Goal: Information Seeking & Learning: Check status

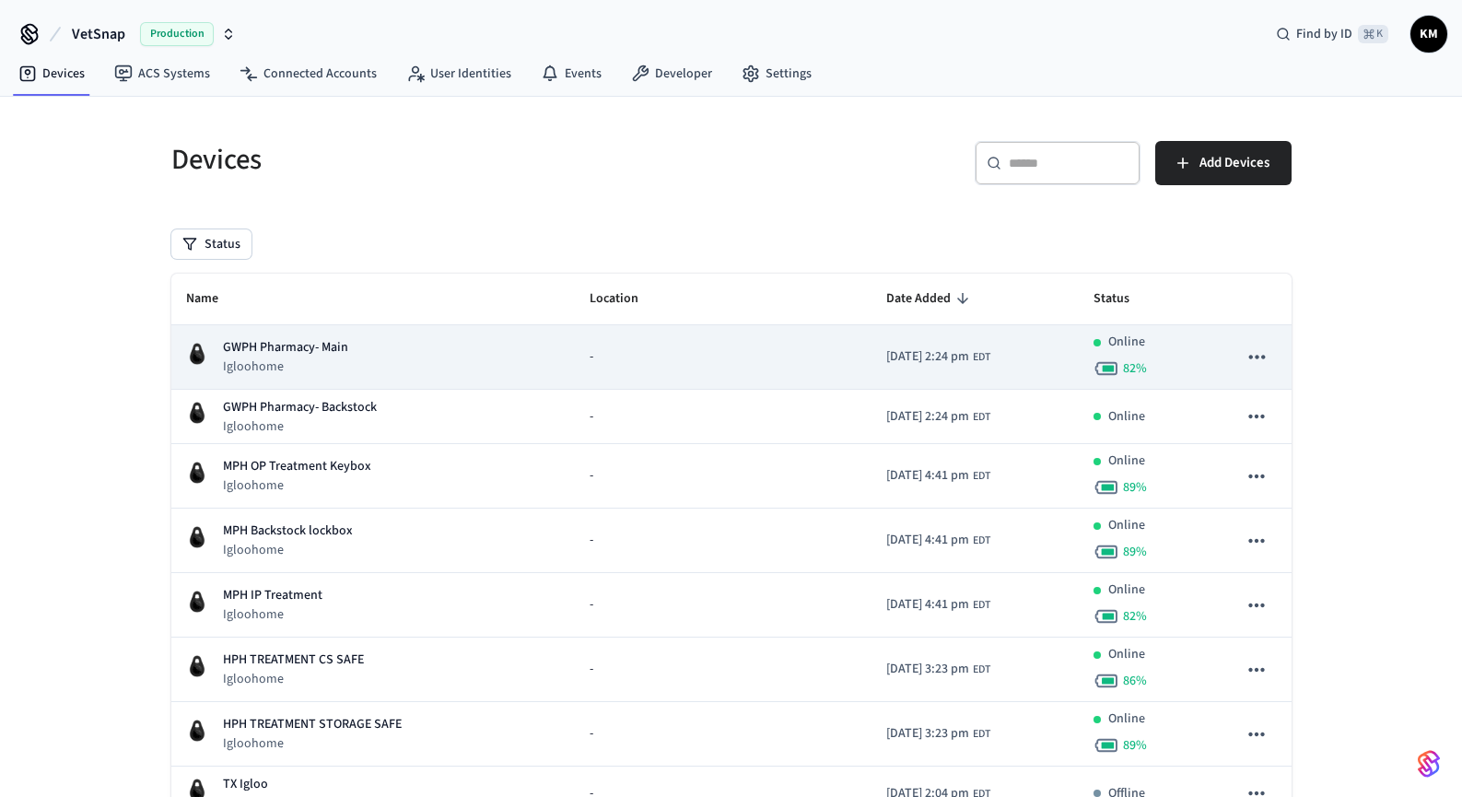
click at [326, 349] on p "GWPH Pharmacy- Main" at bounding box center [285, 347] width 125 height 19
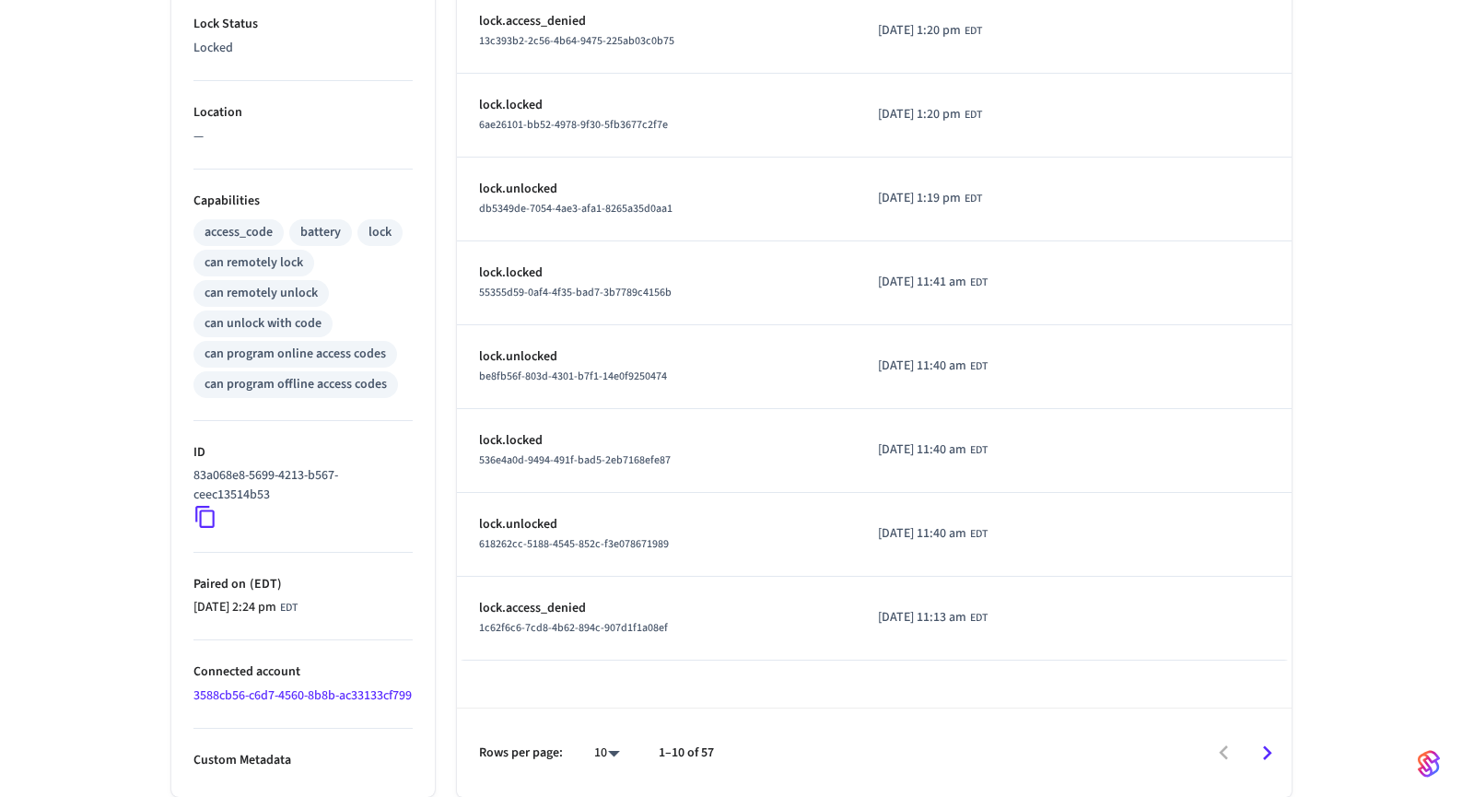
scroll to position [600, 0]
click at [1263, 749] on icon "Go to next page" at bounding box center [1266, 753] width 29 height 29
click at [1267, 762] on icon "Go to next page" at bounding box center [1266, 753] width 29 height 29
click at [1265, 751] on icon "Go to next page" at bounding box center [1266, 753] width 29 height 29
click at [1262, 747] on icon "Go to next page" at bounding box center [1266, 753] width 29 height 29
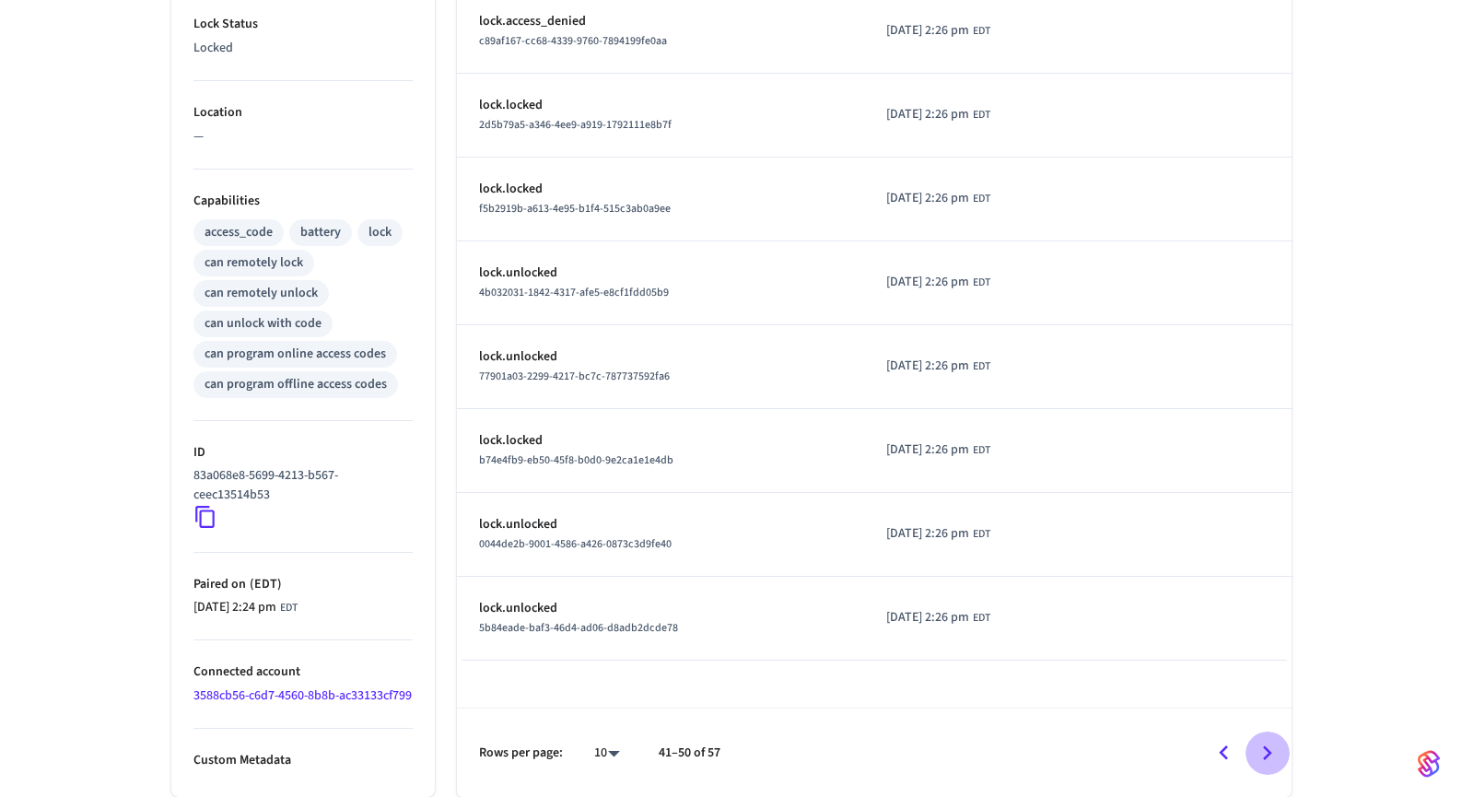
drag, startPoint x: 1271, startPoint y: 746, endPoint x: 1247, endPoint y: 737, distance: 25.7
click at [1270, 746] on icon "Go to next page" at bounding box center [1266, 753] width 29 height 29
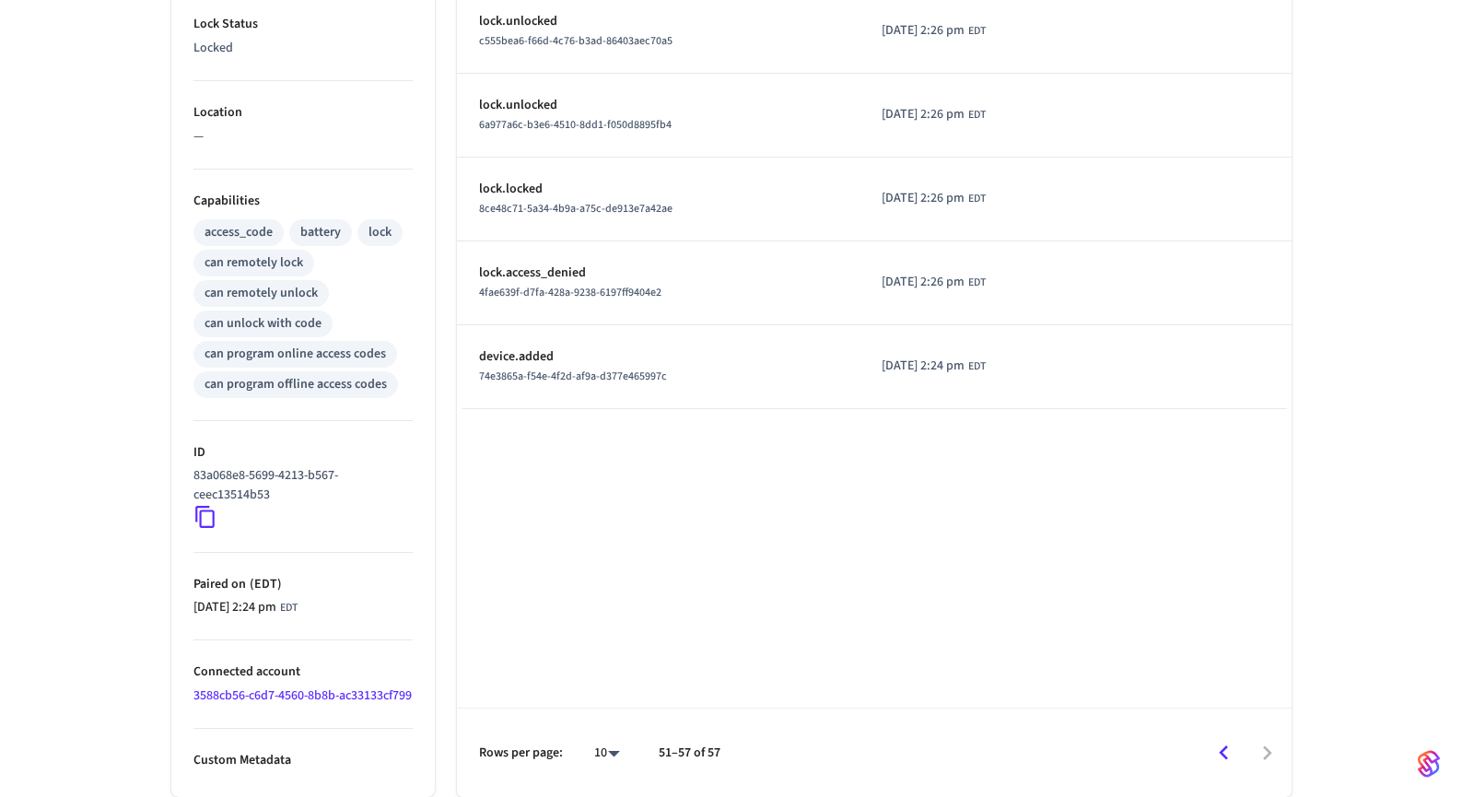
drag, startPoint x: 238, startPoint y: 676, endPoint x: 279, endPoint y: 674, distance: 41.5
click at [238, 686] on link "3588cb56-c6d7-4560-8b8b-ac33133cf799" at bounding box center [302, 695] width 218 height 18
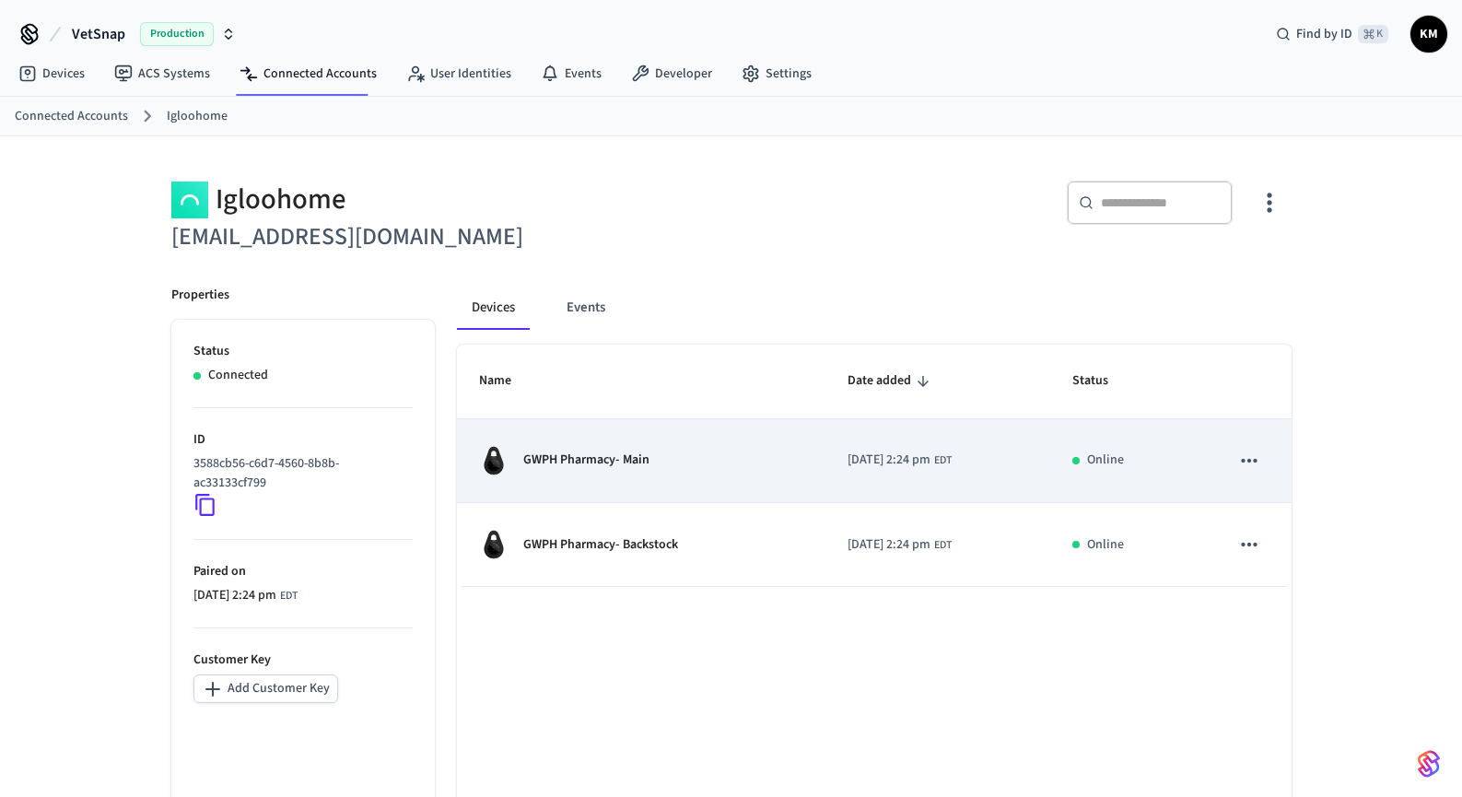
click at [709, 462] on div "GWPH Pharmacy- Main" at bounding box center [641, 460] width 324 height 29
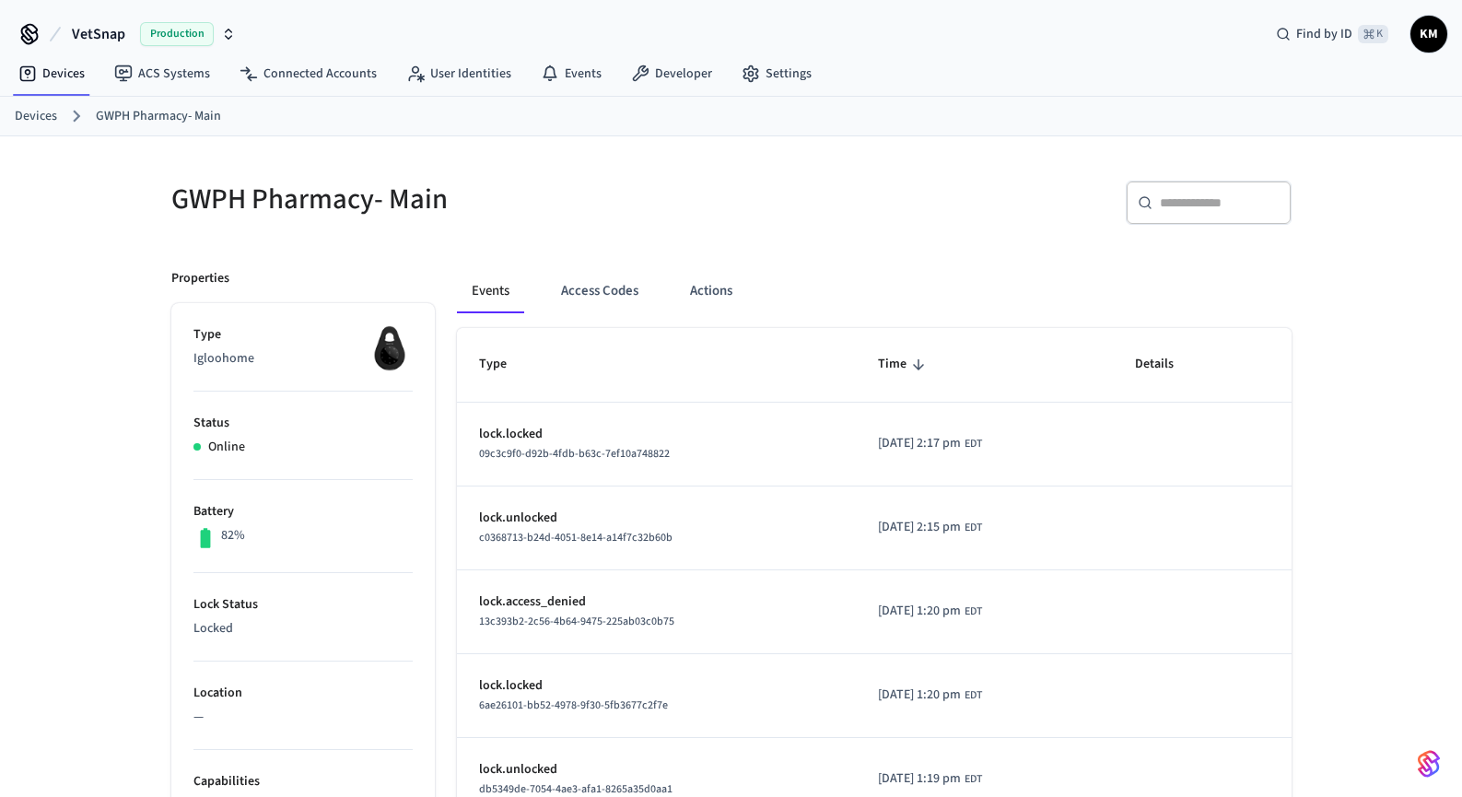
click at [24, 112] on link "Devices" at bounding box center [36, 116] width 42 height 19
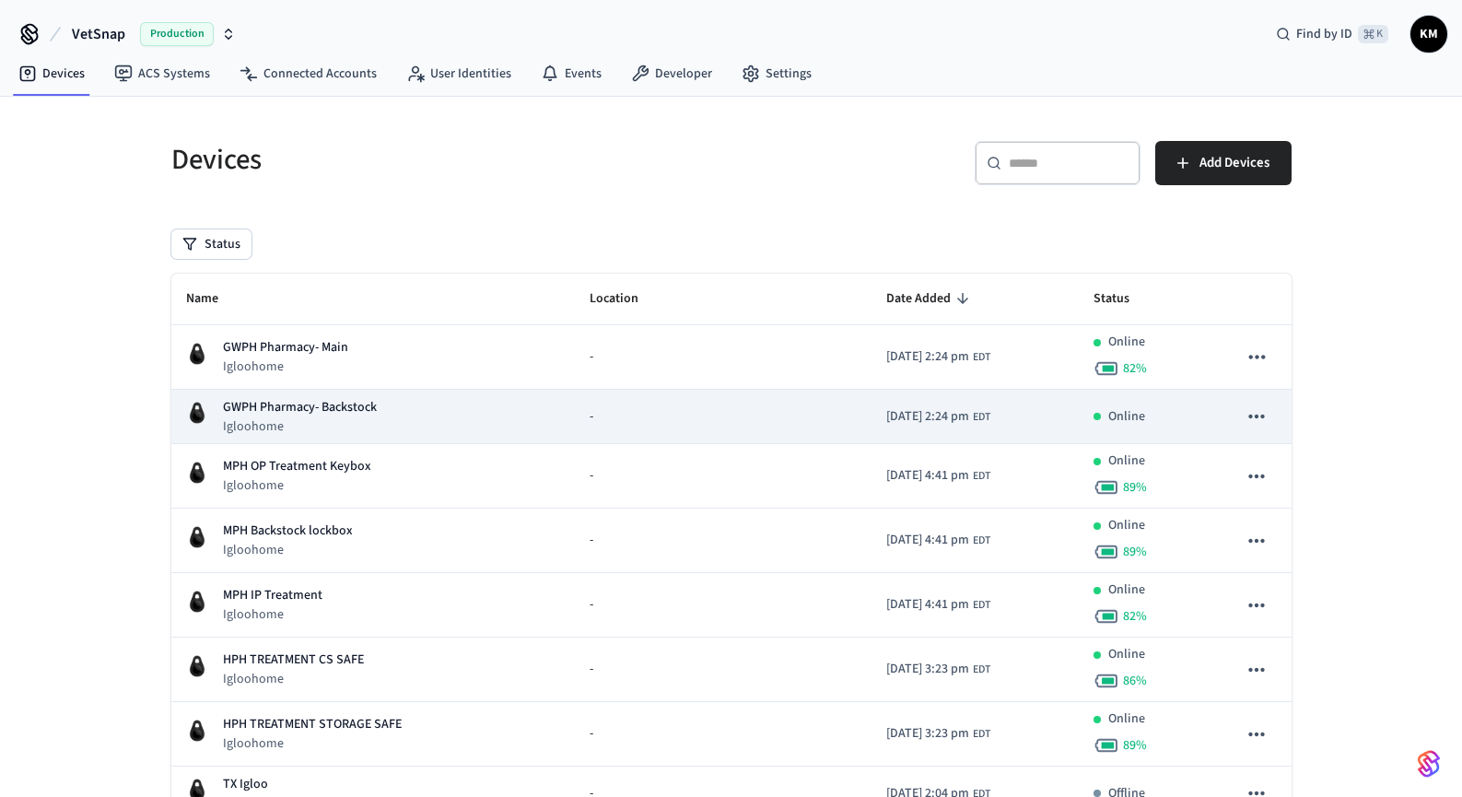
click at [1152, 418] on div "Online" at bounding box center [1150, 416] width 114 height 19
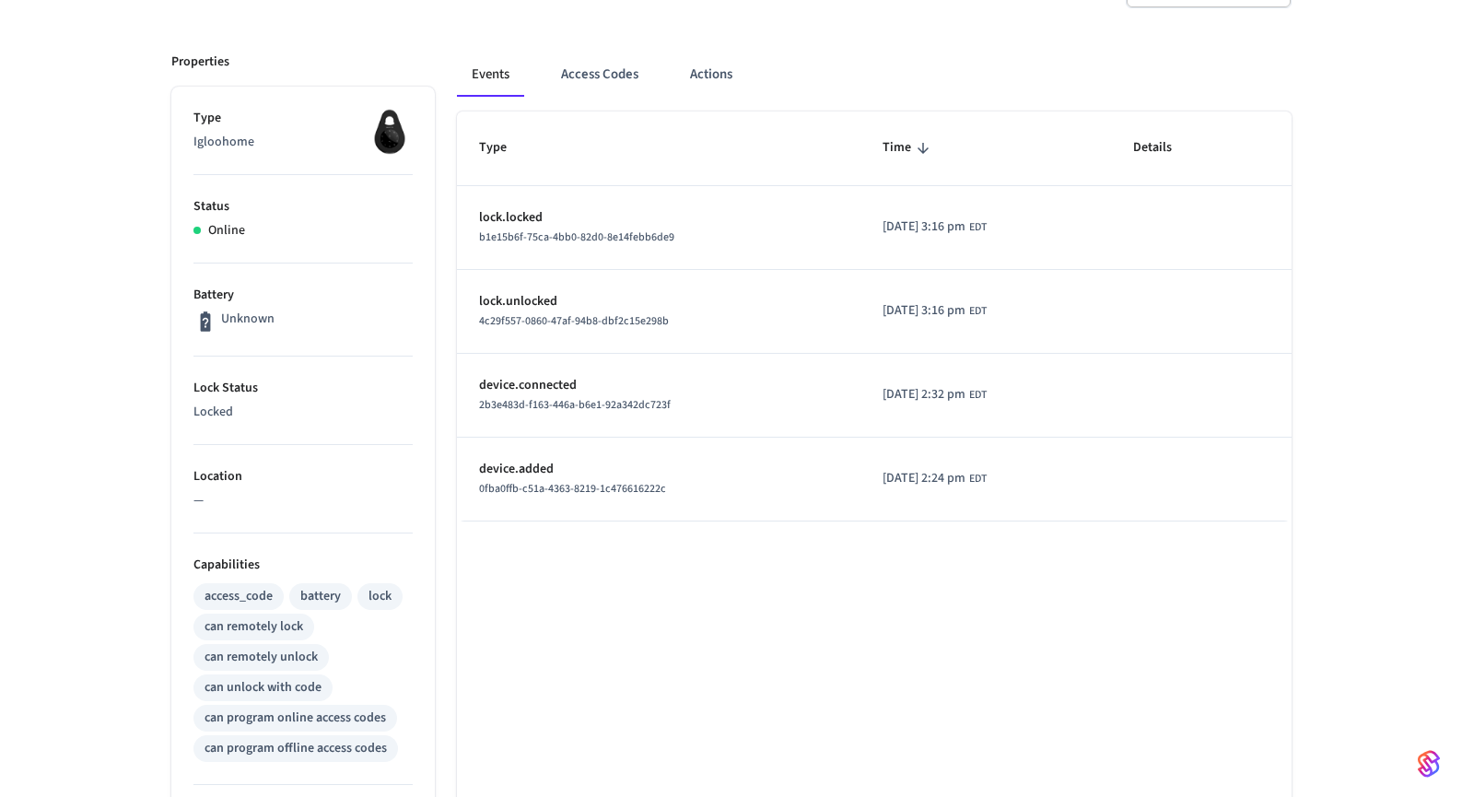
scroll to position [246, 0]
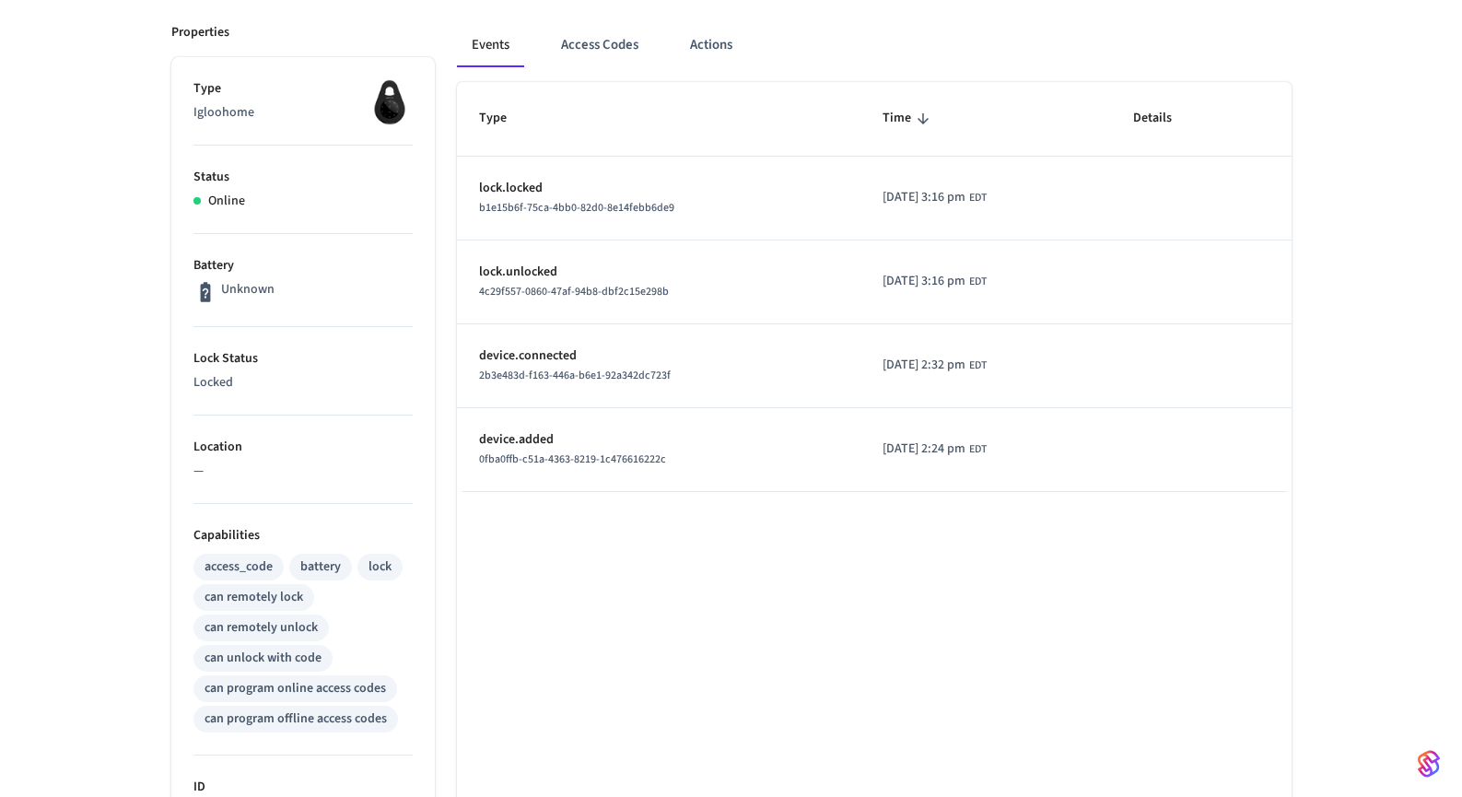
click at [244, 285] on p "Unknown" at bounding box center [247, 289] width 53 height 19
drag, startPoint x: 192, startPoint y: 288, endPoint x: 366, endPoint y: 291, distance: 174.1
click at [365, 291] on div "Unknown" at bounding box center [302, 292] width 219 height 24
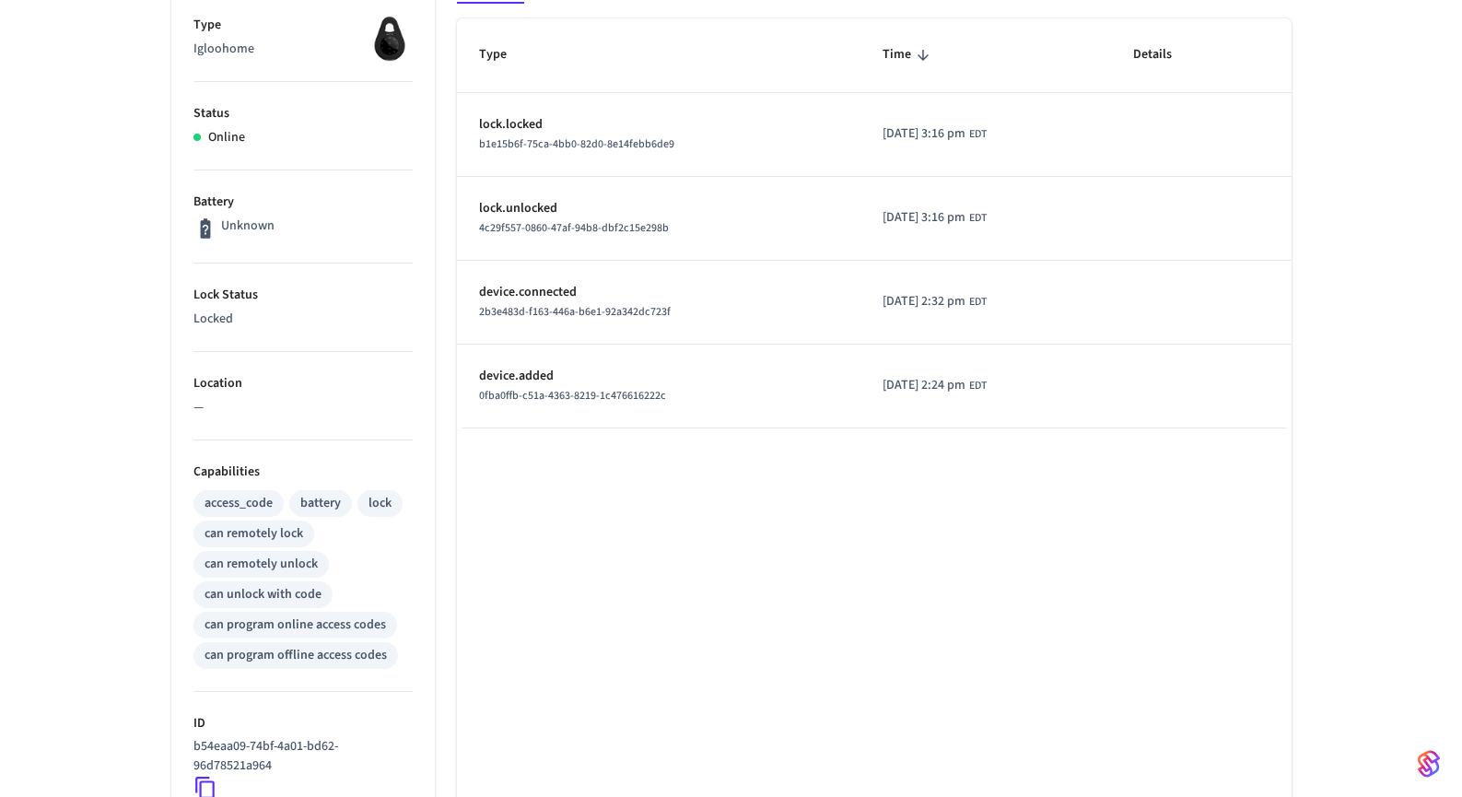
scroll to position [308, 0]
drag, startPoint x: 228, startPoint y: 234, endPoint x: 262, endPoint y: 236, distance: 34.1
click at [229, 234] on p "Unknown" at bounding box center [247, 227] width 53 height 19
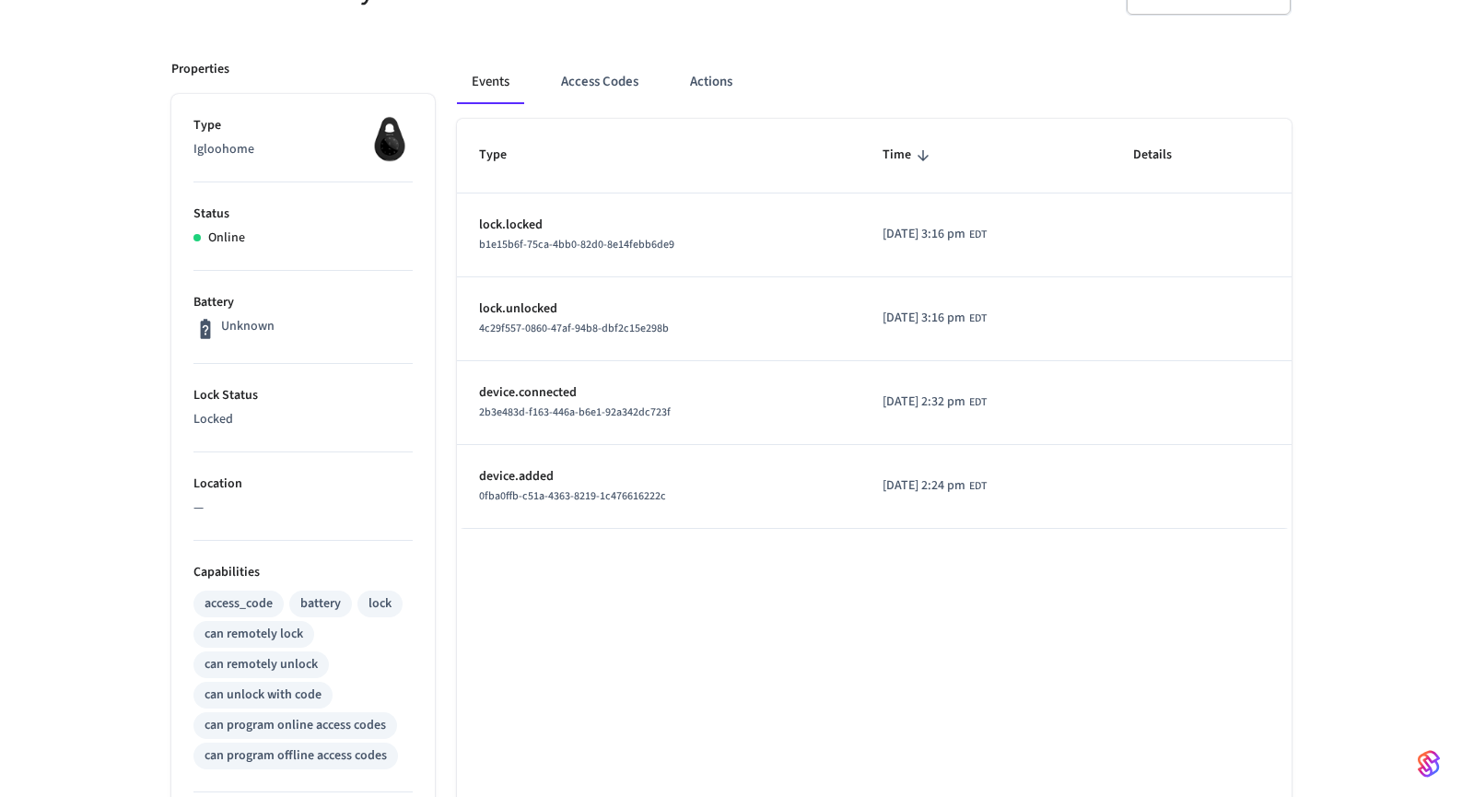
scroll to position [167, 0]
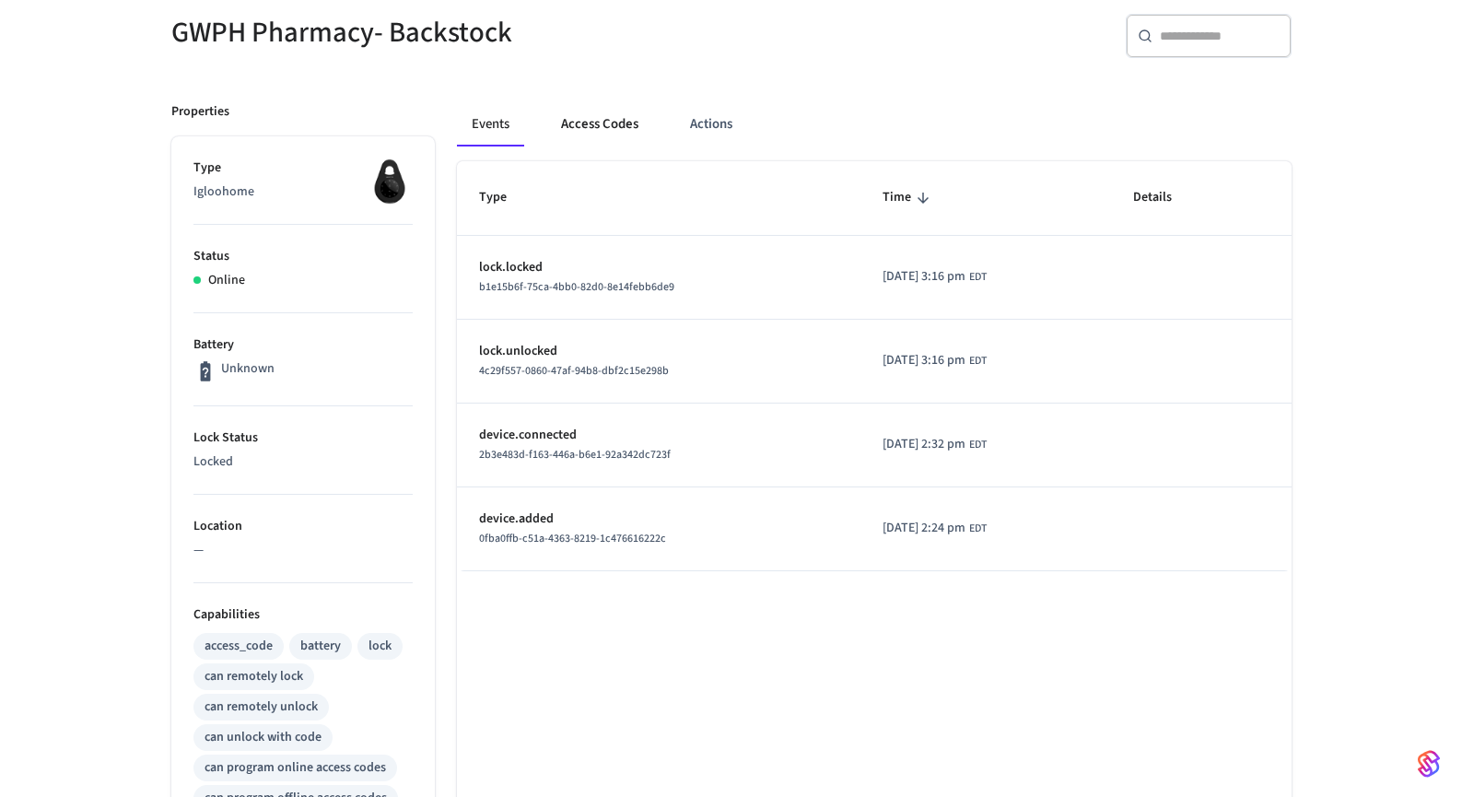
click at [594, 128] on button "Access Codes" at bounding box center [599, 124] width 107 height 44
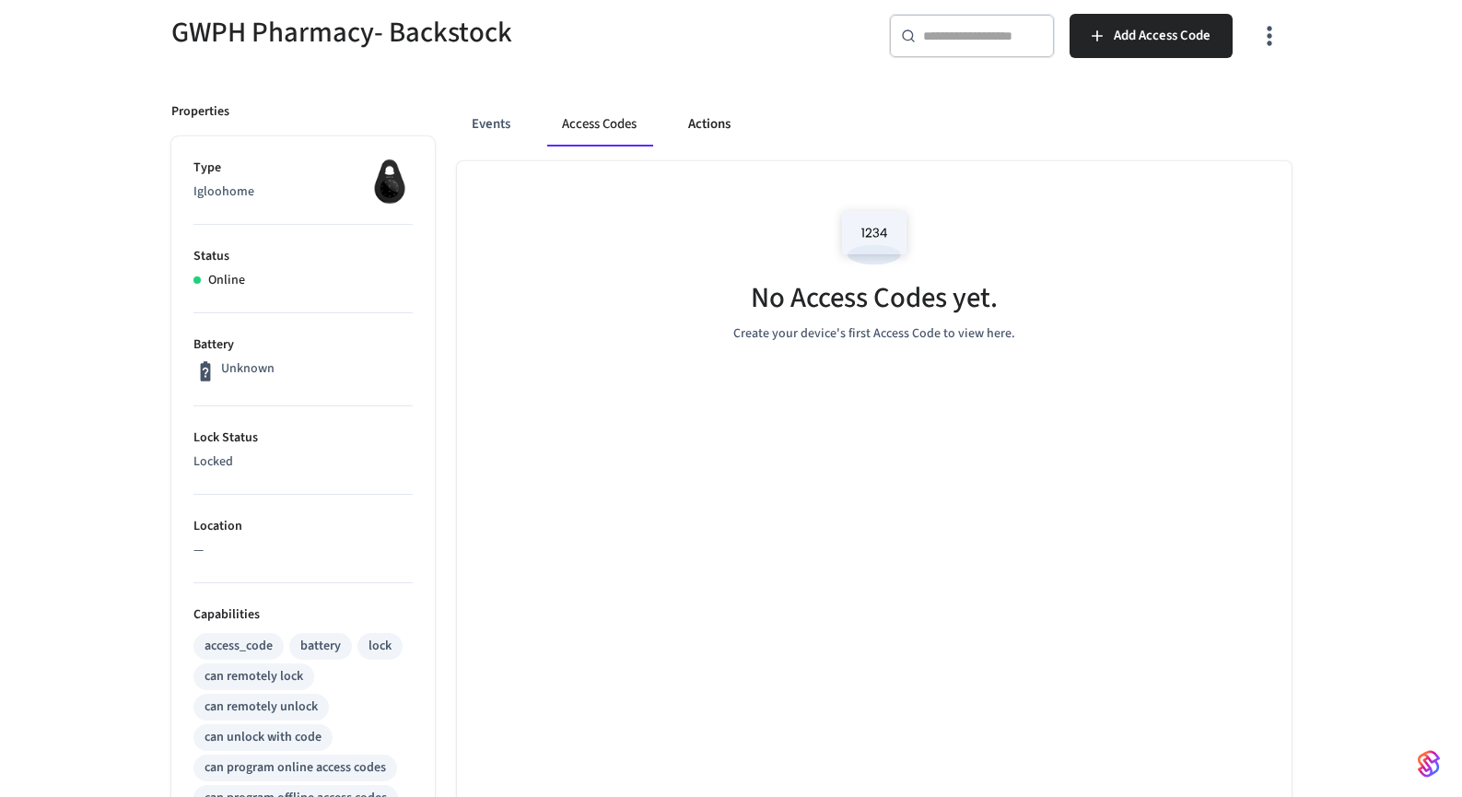
click at [705, 126] on button "Actions" at bounding box center [709, 124] width 72 height 44
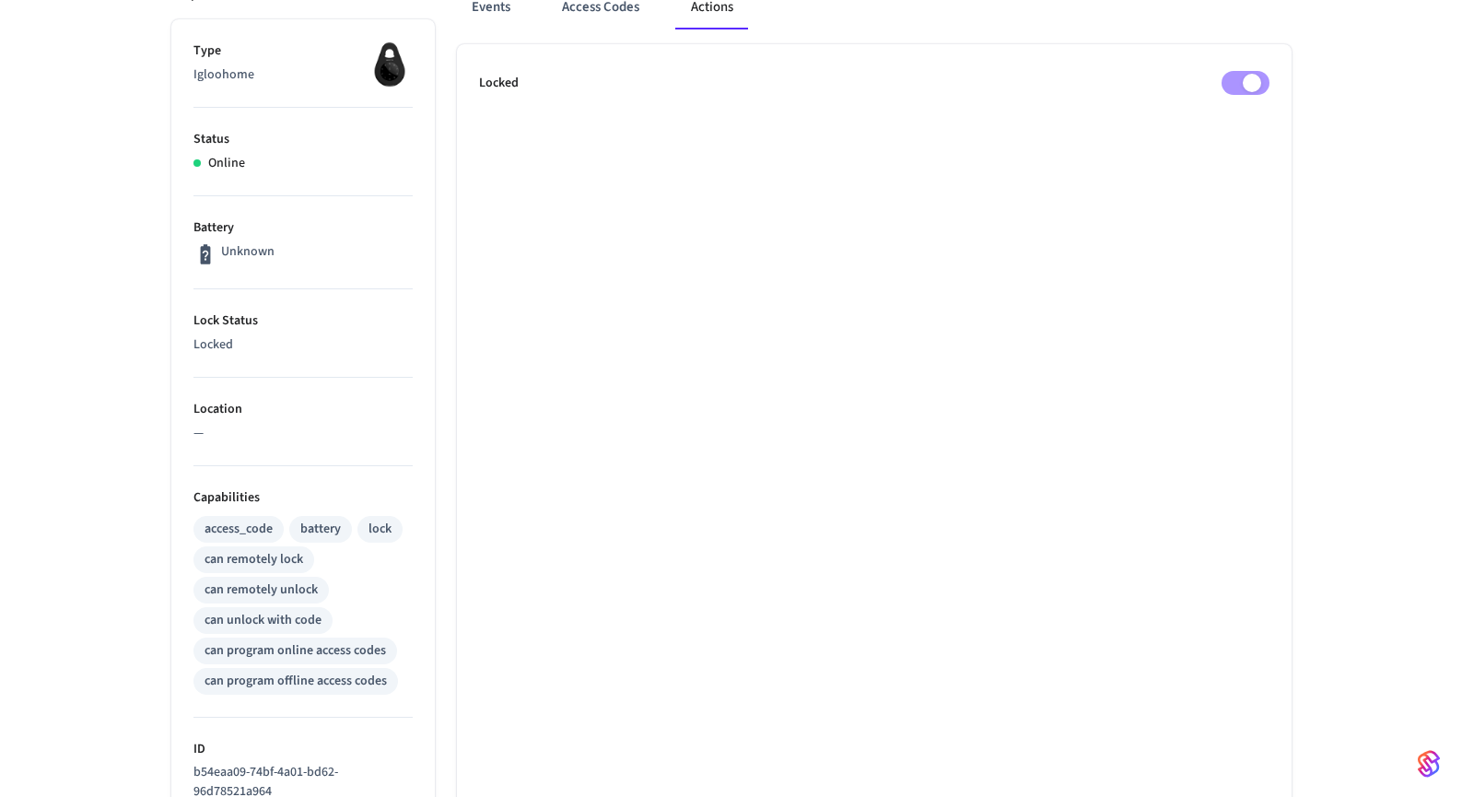
scroll to position [600, 0]
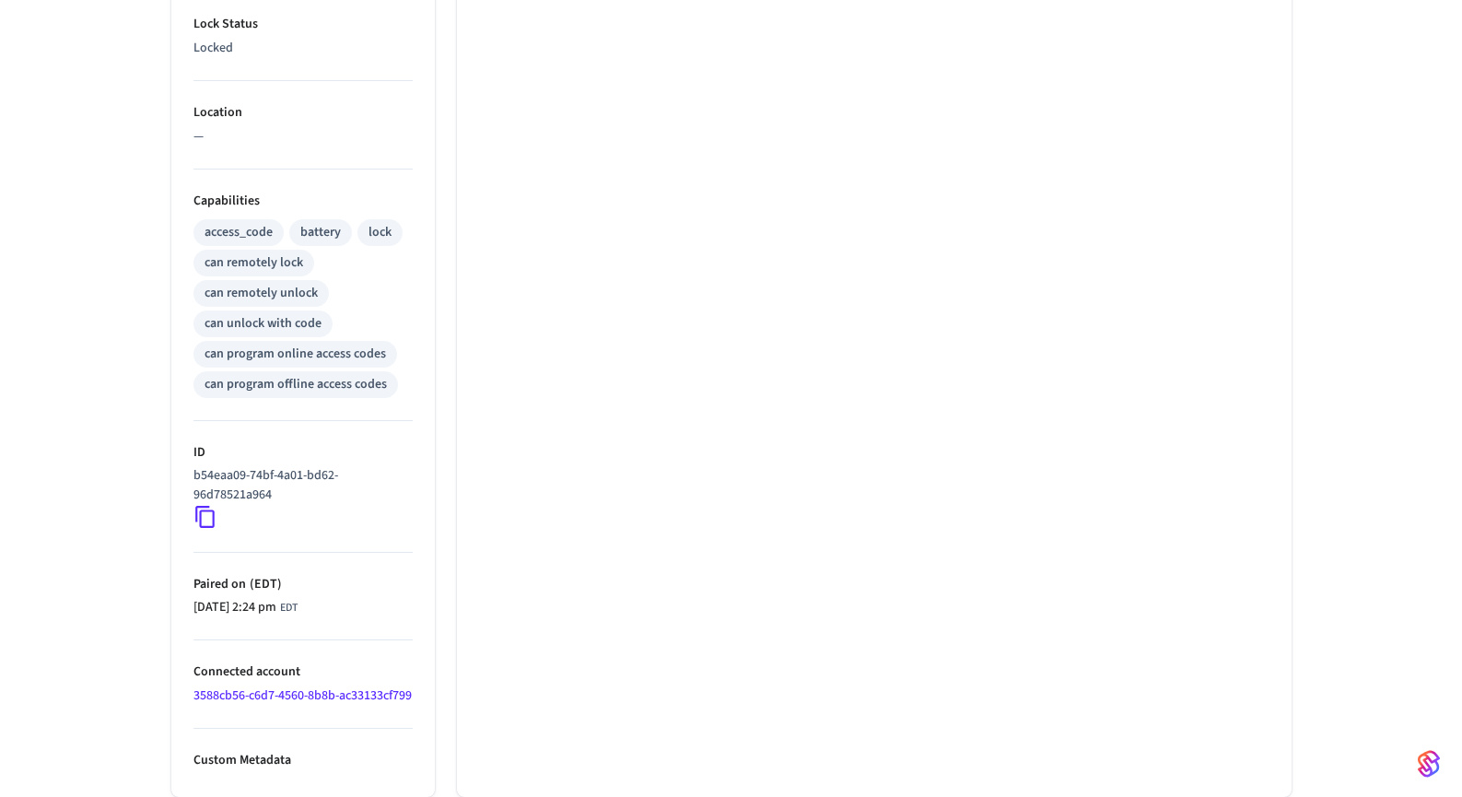
click at [232, 692] on link "3588cb56-c6d7-4560-8b8b-ac33133cf799" at bounding box center [302, 695] width 218 height 18
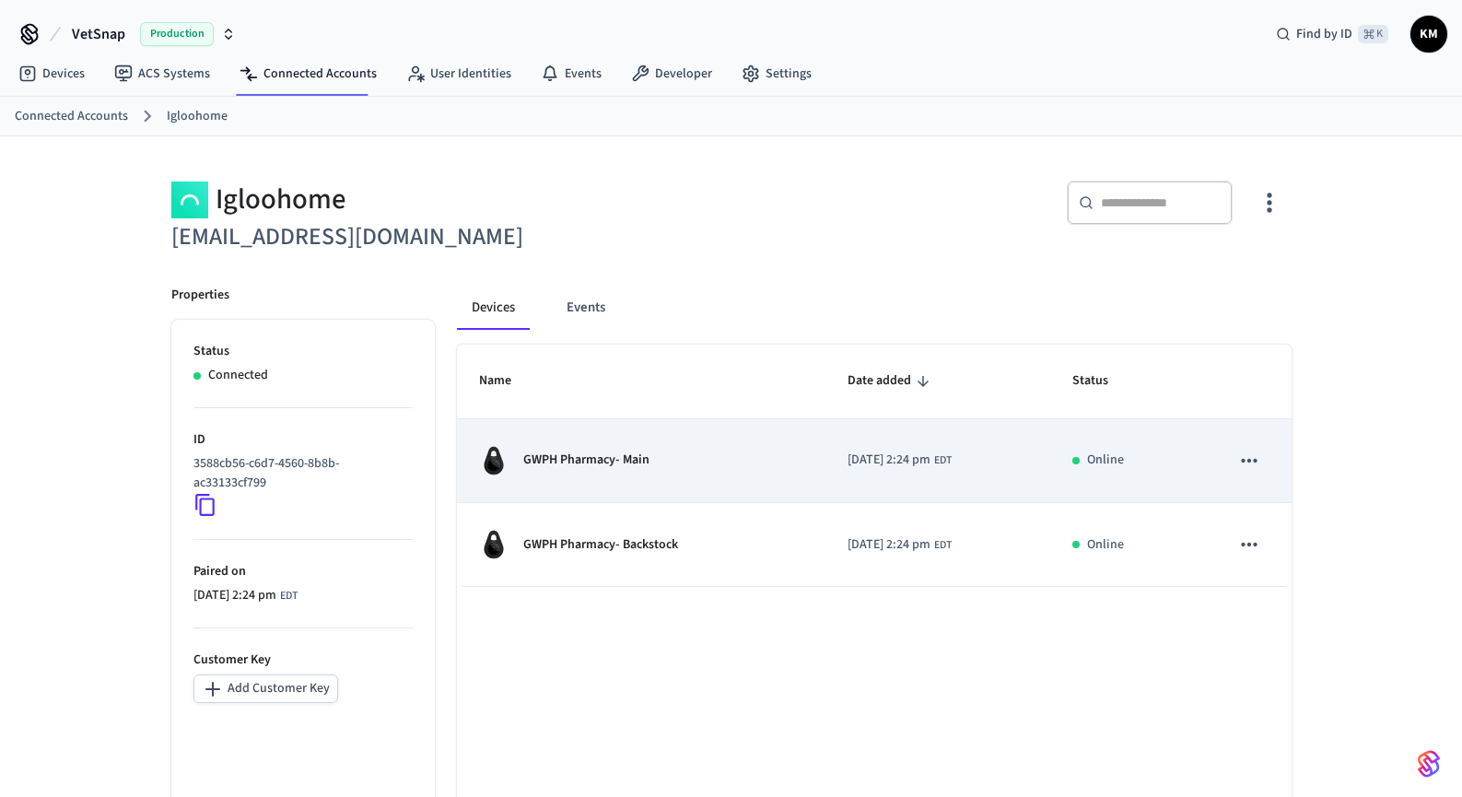
click at [629, 454] on p "GWPH Pharmacy- Main" at bounding box center [586, 459] width 126 height 19
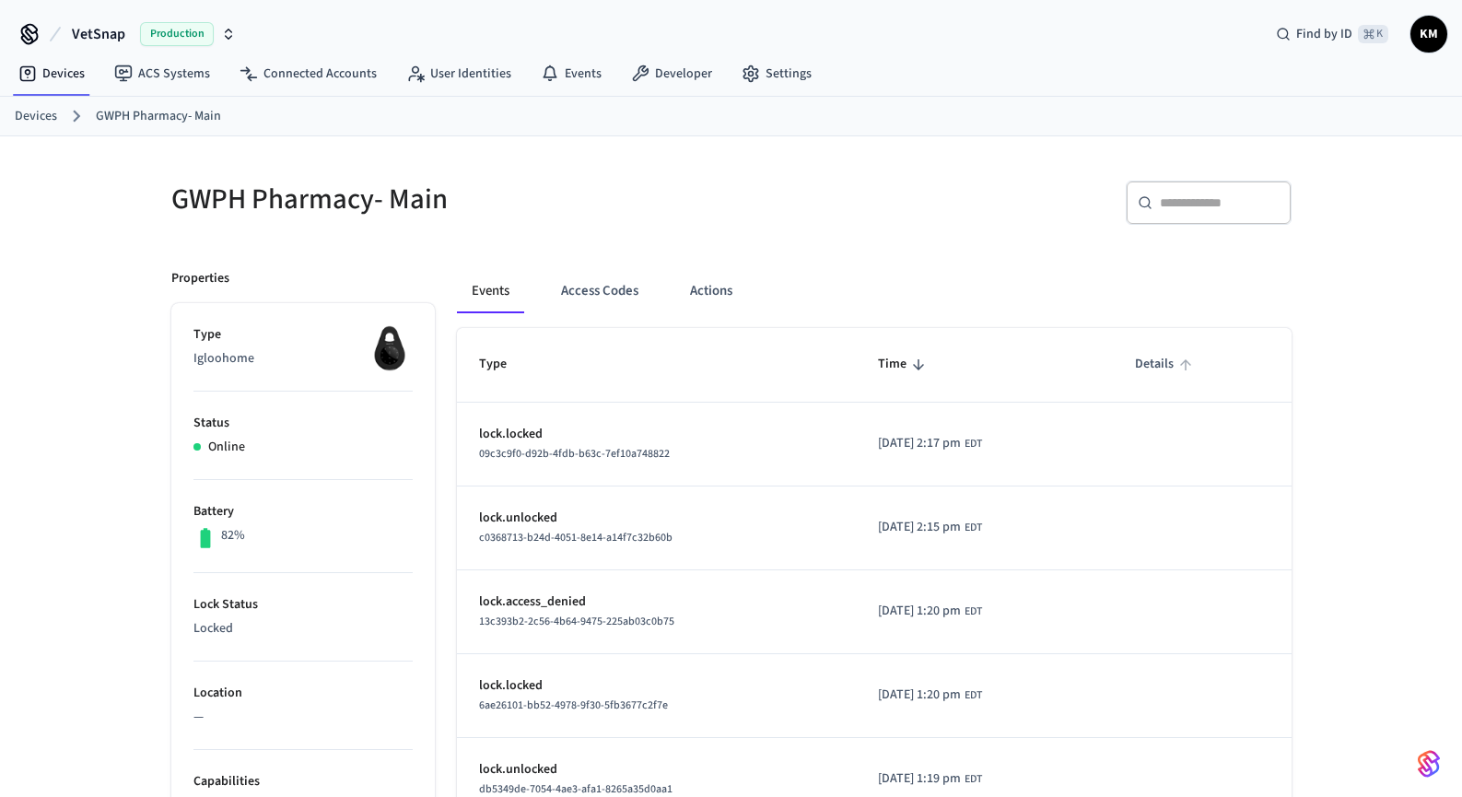
click at [1168, 361] on span "Details" at bounding box center [1166, 364] width 63 height 29
click at [500, 358] on span "Type" at bounding box center [505, 364] width 52 height 29
click at [703, 290] on button "Actions" at bounding box center [711, 291] width 72 height 44
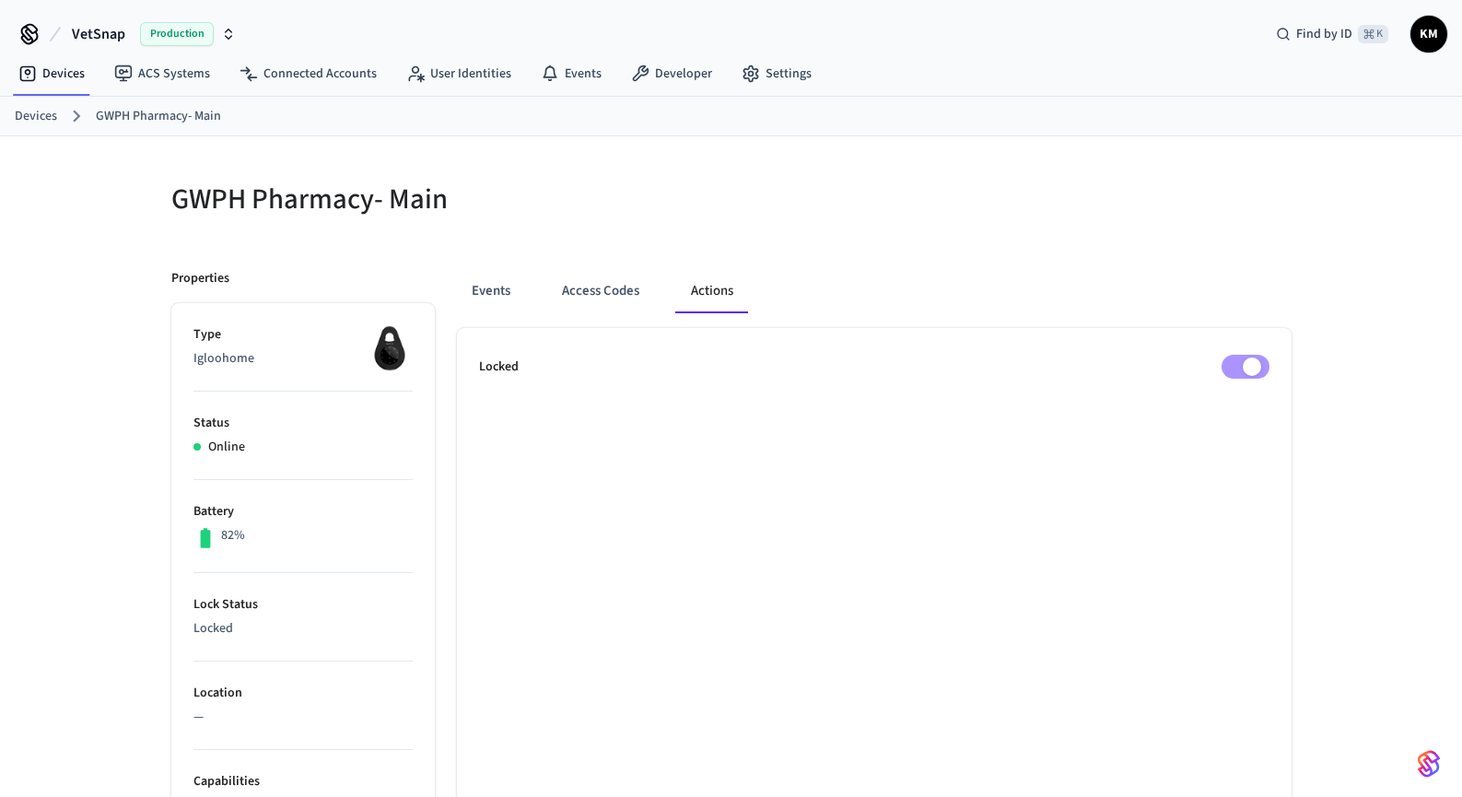
click at [44, 115] on link "Devices" at bounding box center [36, 116] width 42 height 19
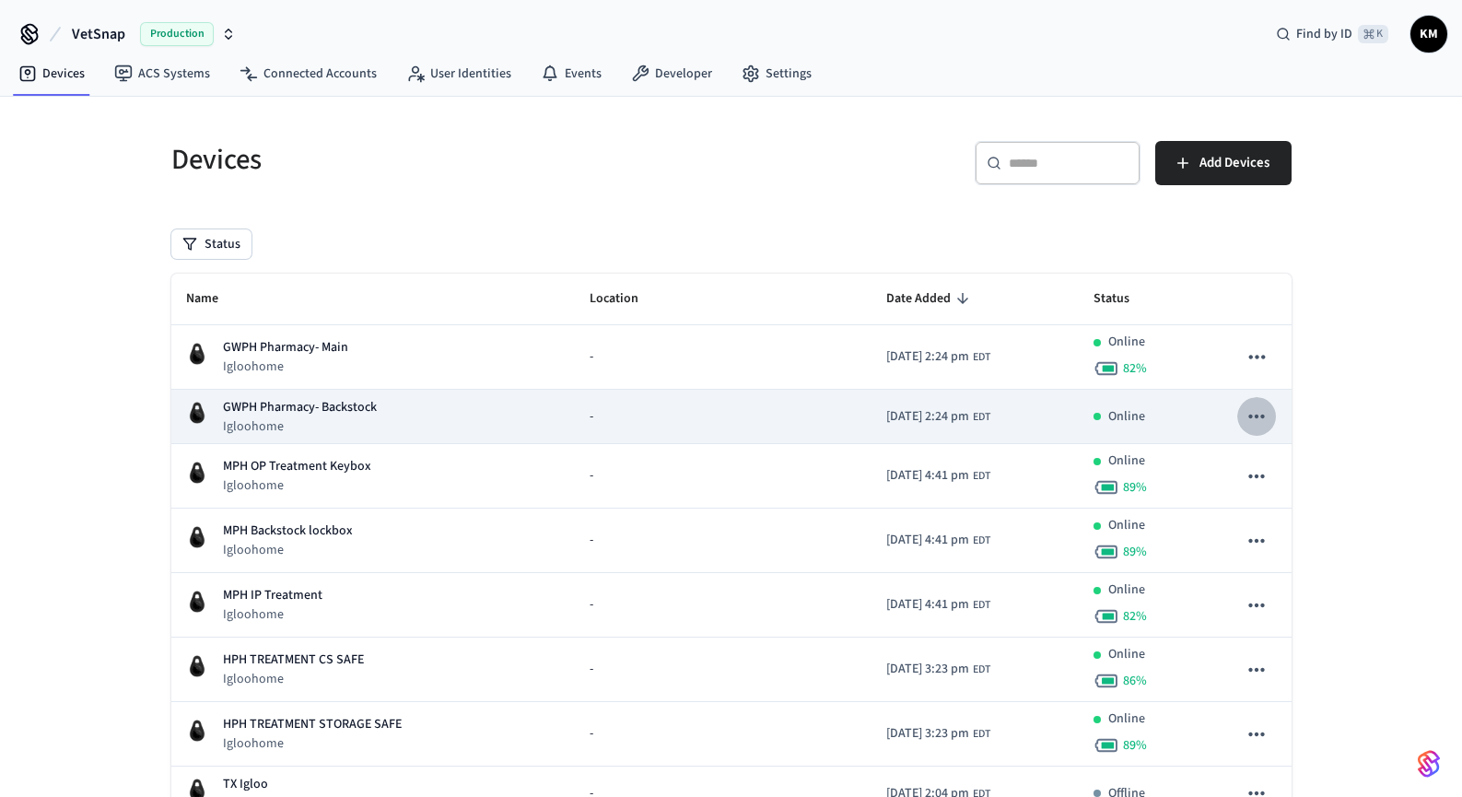
click at [1256, 410] on icon "sticky table" at bounding box center [1256, 416] width 24 height 24
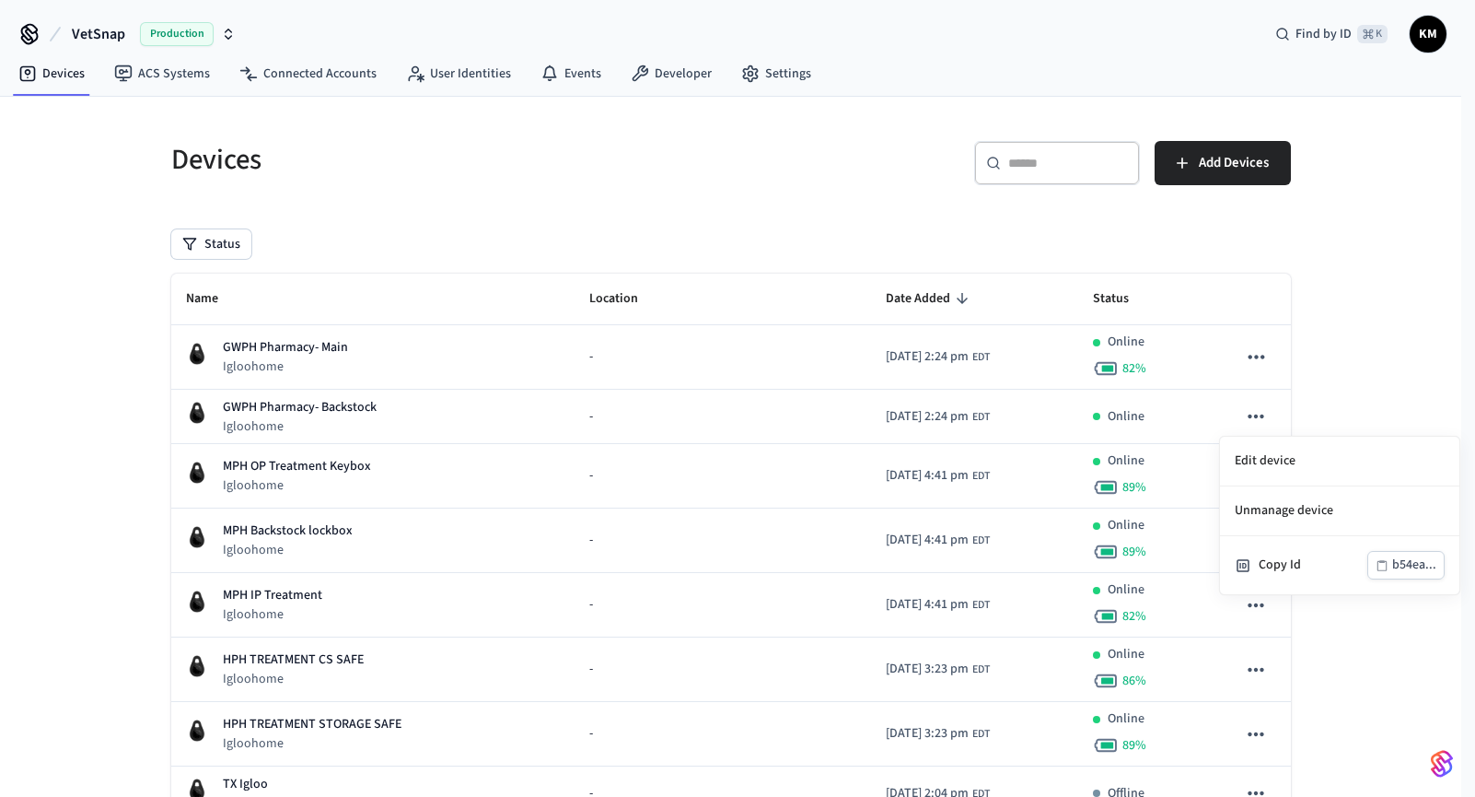
click at [1254, 352] on div at bounding box center [737, 398] width 1475 height 797
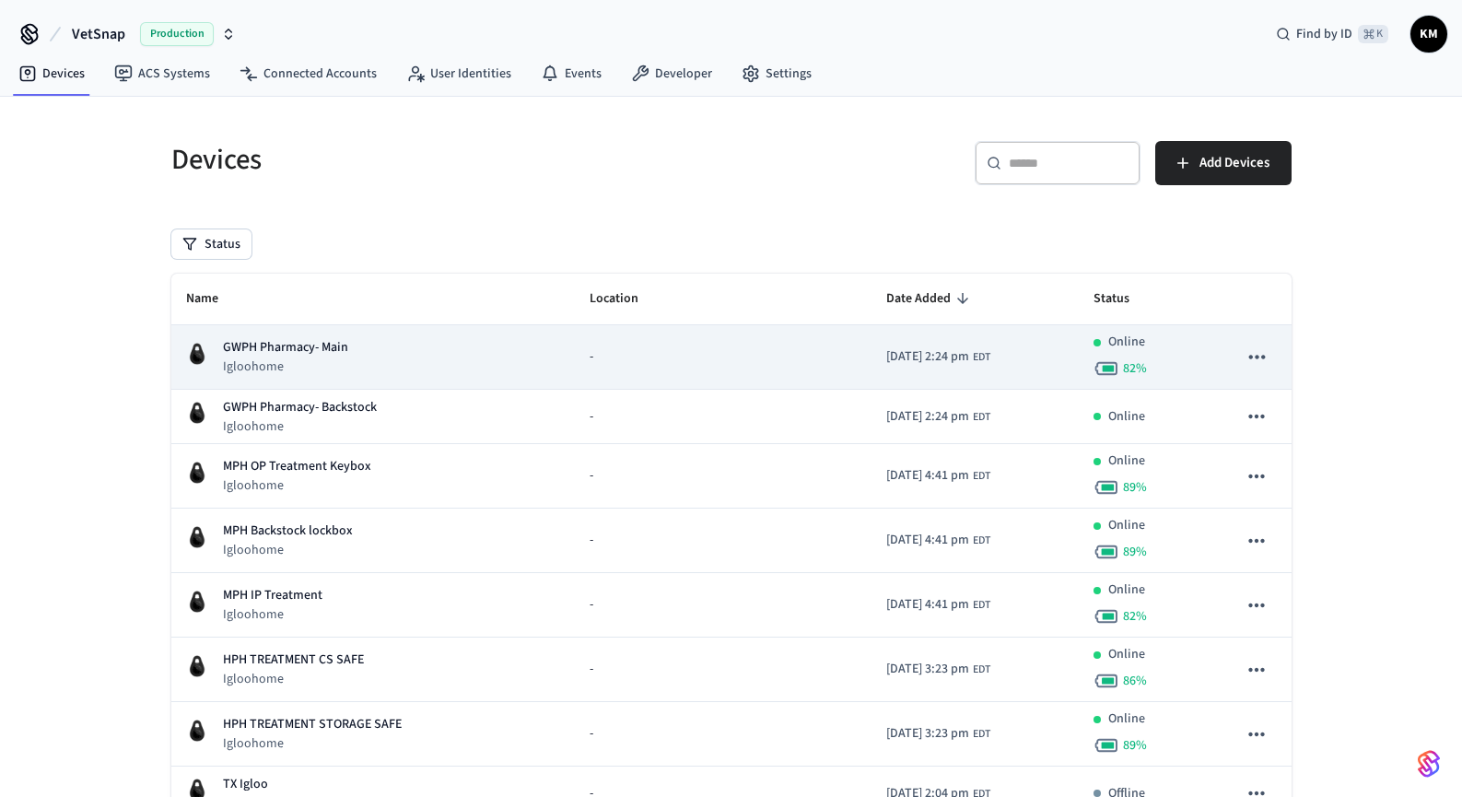
click at [1253, 354] on icon "sticky table" at bounding box center [1256, 356] width 24 height 24
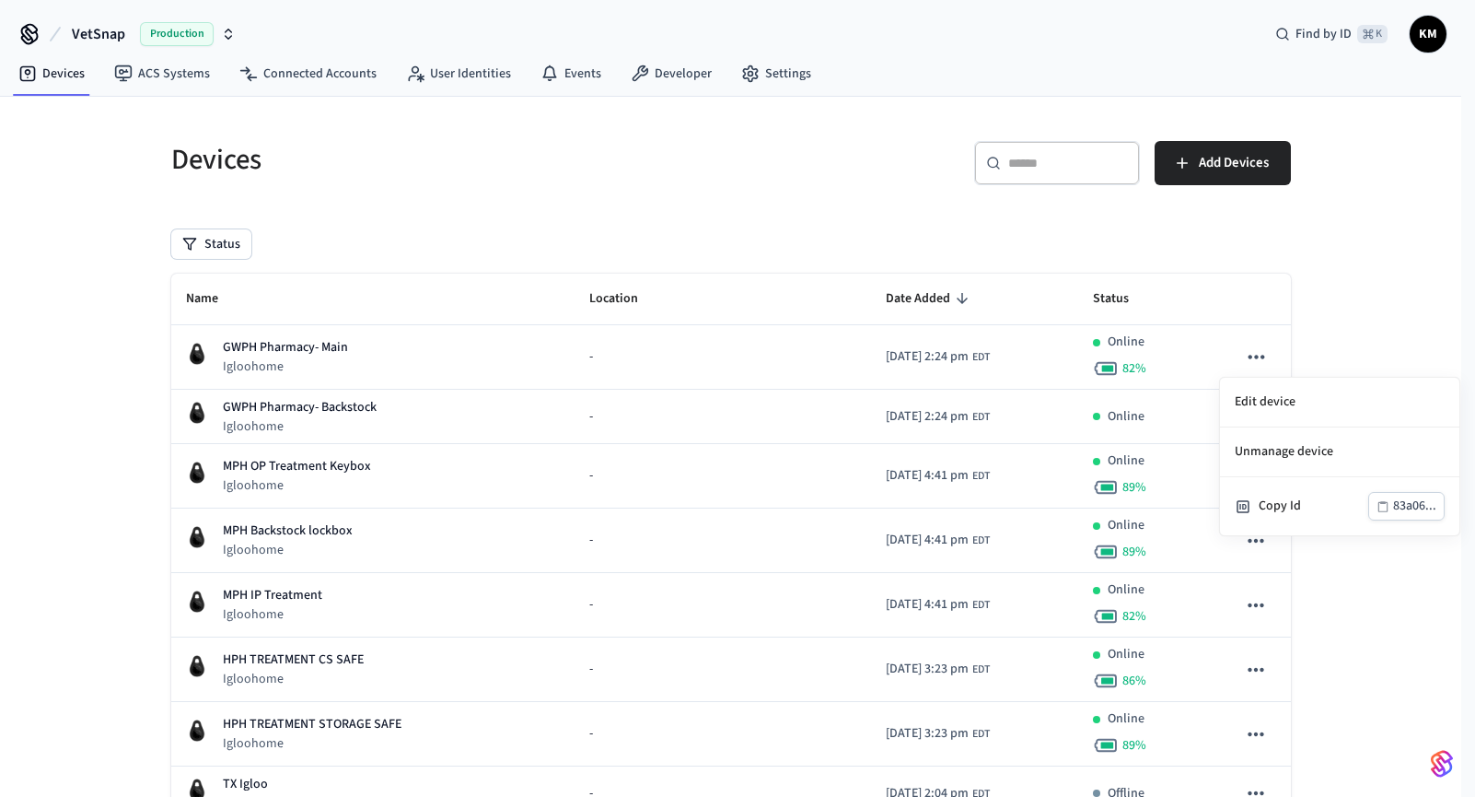
click at [1314, 309] on div at bounding box center [737, 398] width 1475 height 797
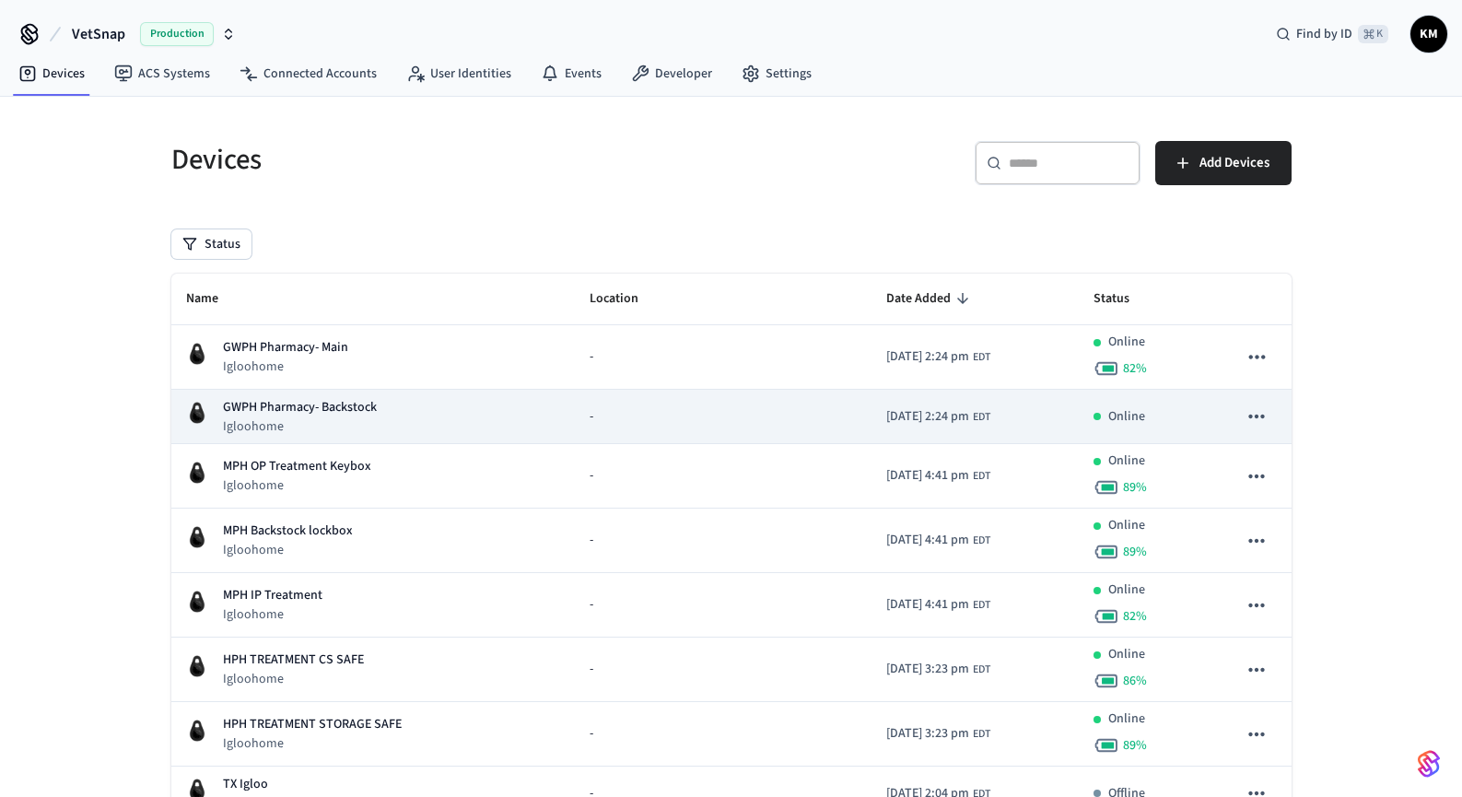
click at [1248, 414] on icon "sticky table" at bounding box center [1256, 416] width 24 height 24
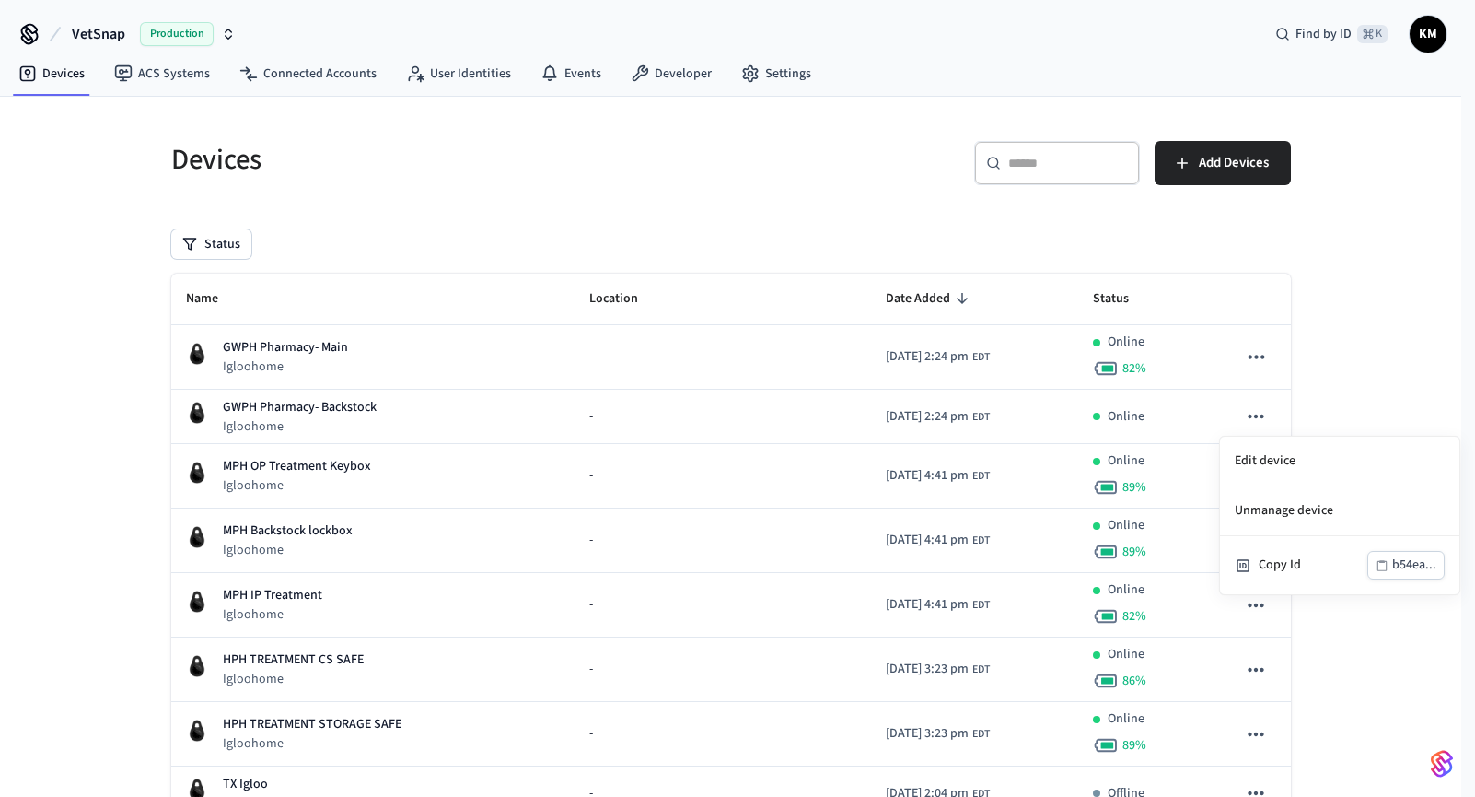
click at [1314, 242] on div at bounding box center [737, 398] width 1475 height 797
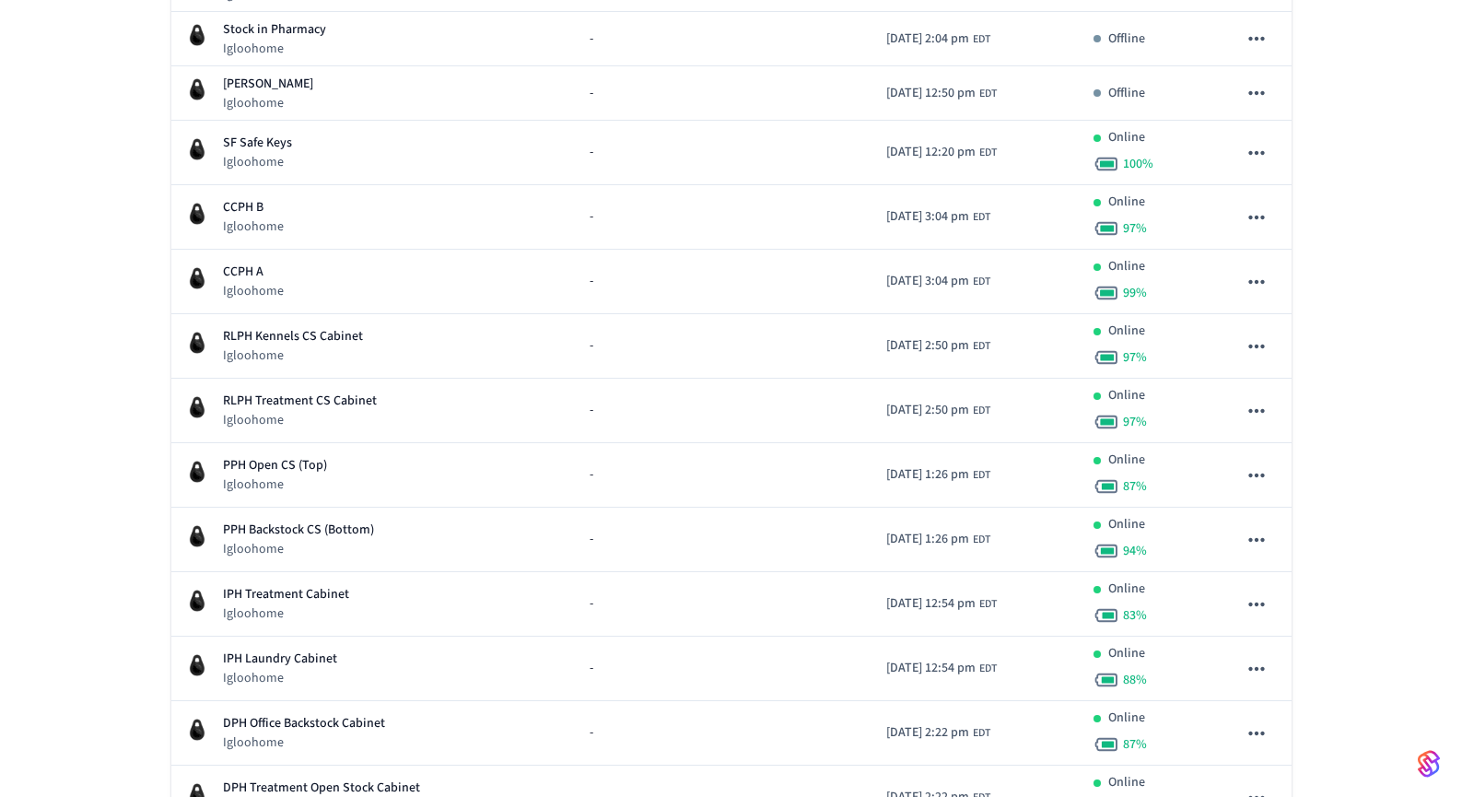
scroll to position [955, 0]
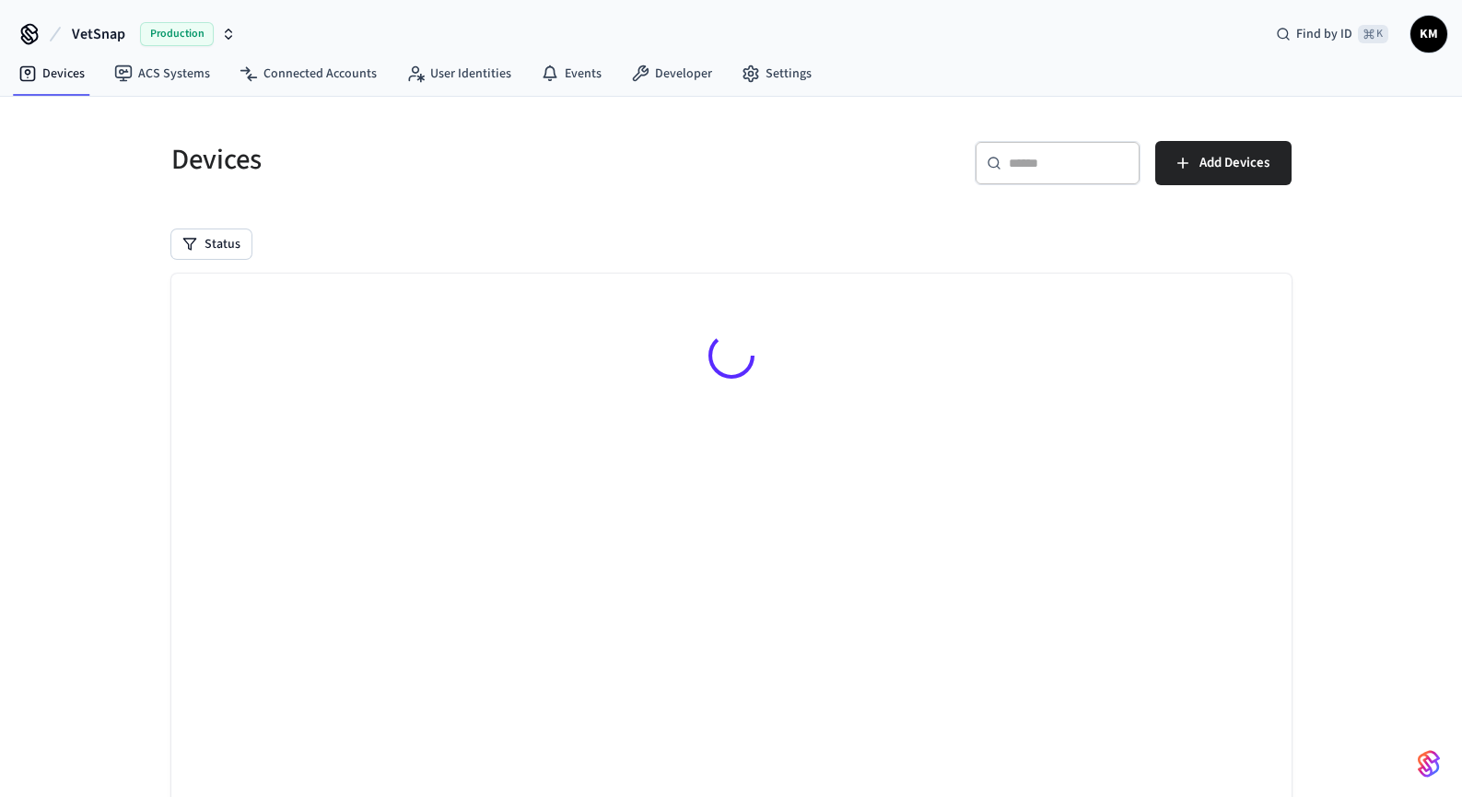
scroll to position [84, 0]
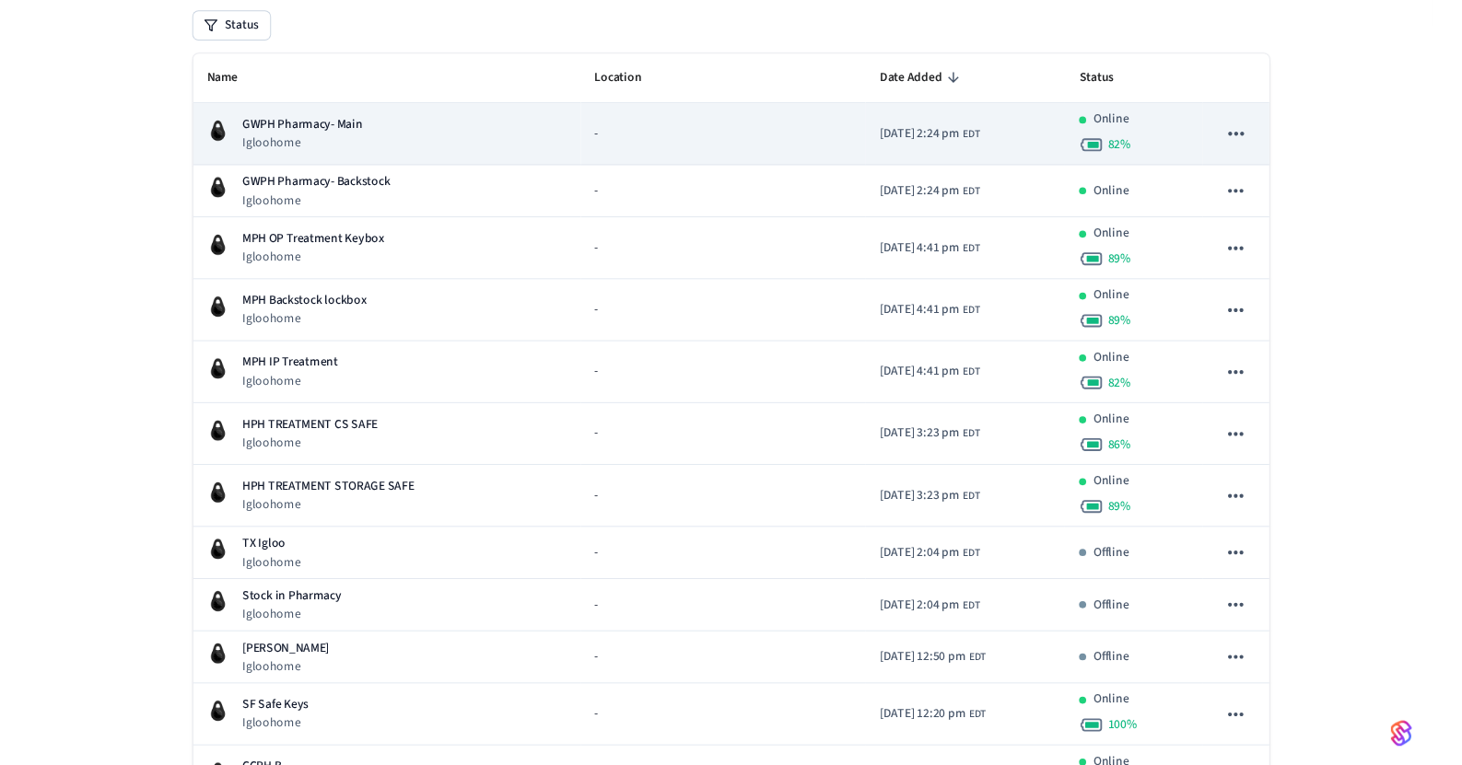
scroll to position [218, 0]
